Goal: Communication & Community: Answer question/provide support

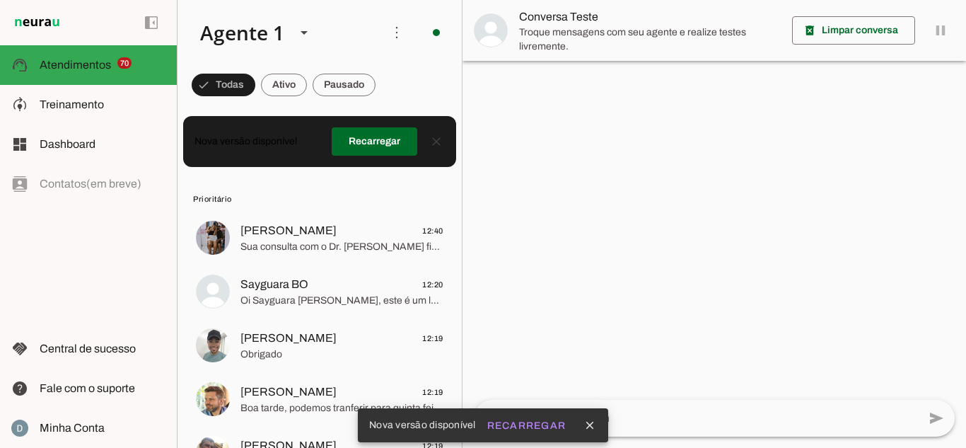
click at [620, 232] on div at bounding box center [715, 224] width 504 height 448
click at [368, 146] on span at bounding box center [375, 141] width 86 height 34
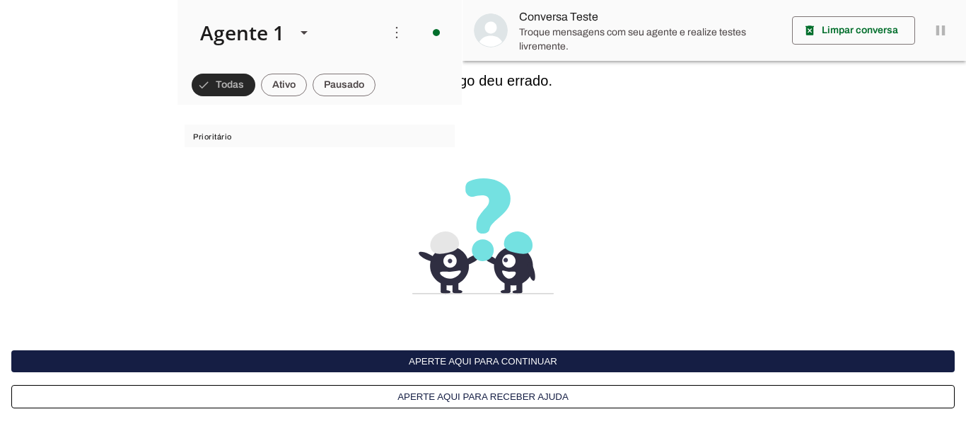
click at [238, 84] on span at bounding box center [224, 85] width 64 height 34
click at [276, 92] on span at bounding box center [271, 85] width 46 height 34
click at [335, 79] on span at bounding box center [344, 85] width 63 height 34
click at [0, 0] on button "Aperte aqui para continuar" at bounding box center [0, 0] width 0 height 0
click at [545, 358] on button "Aperte aqui para continuar" at bounding box center [482, 361] width 943 height 22
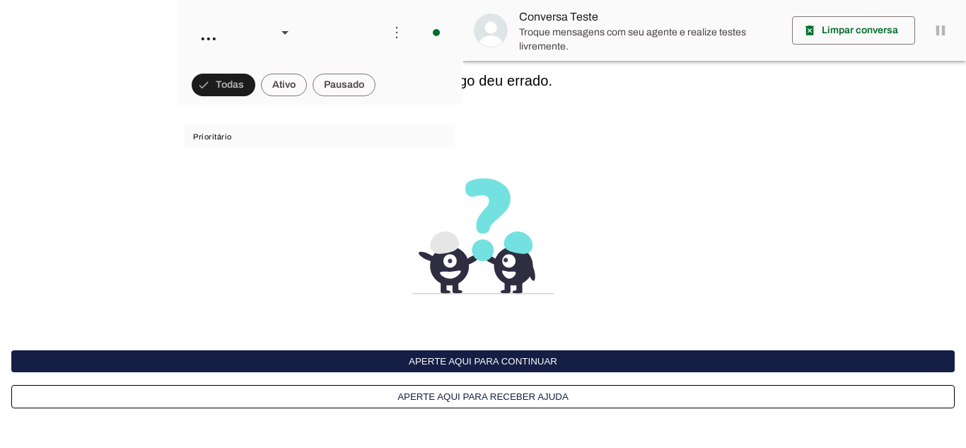
click at [545, 358] on button "Aperte aqui para continuar" at bounding box center [482, 361] width 943 height 22
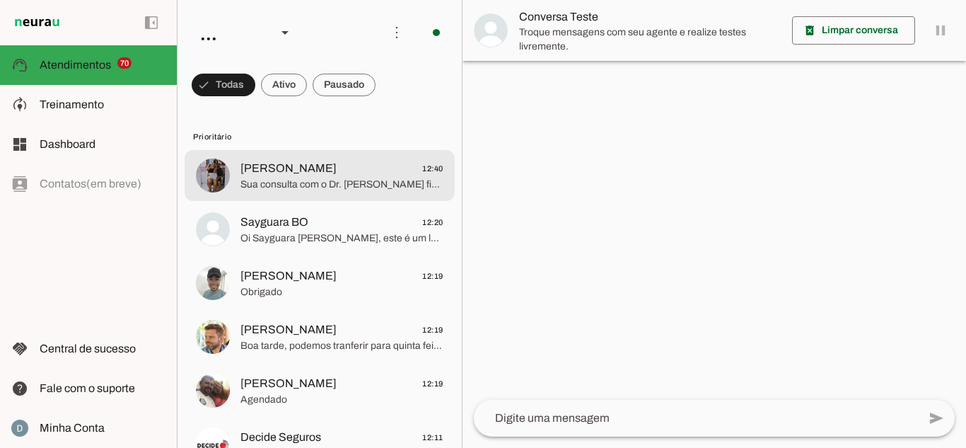
click at [331, 160] on span "[PERSON_NAME] 12:40" at bounding box center [341, 169] width 203 height 18
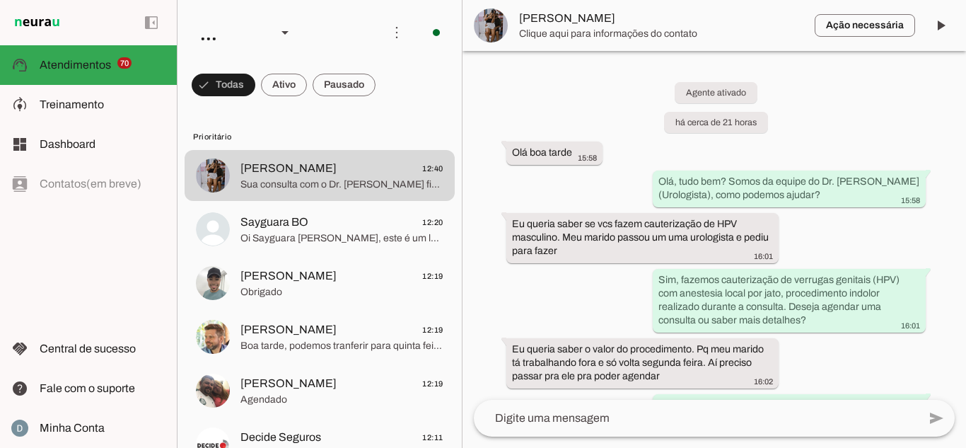
scroll to position [1042, 0]
